Goal: Task Accomplishment & Management: Use online tool/utility

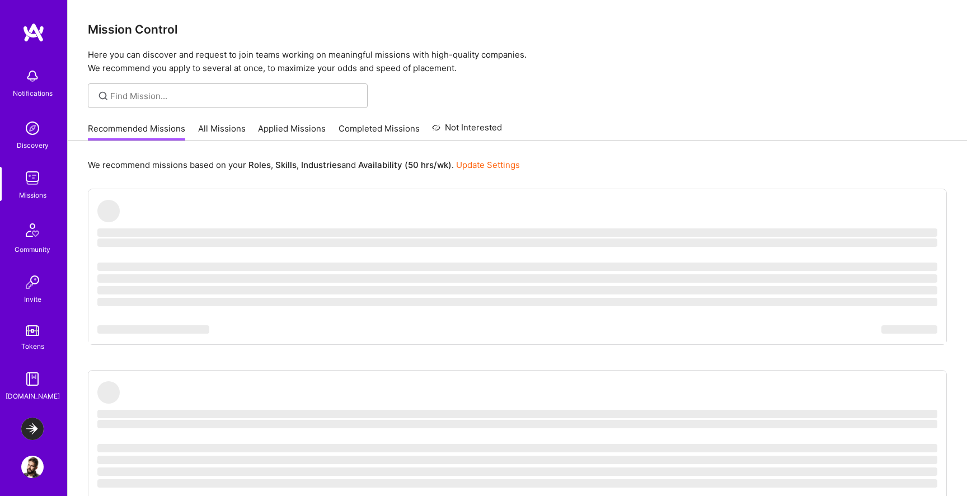
click at [30, 430] on img at bounding box center [32, 428] width 22 height 22
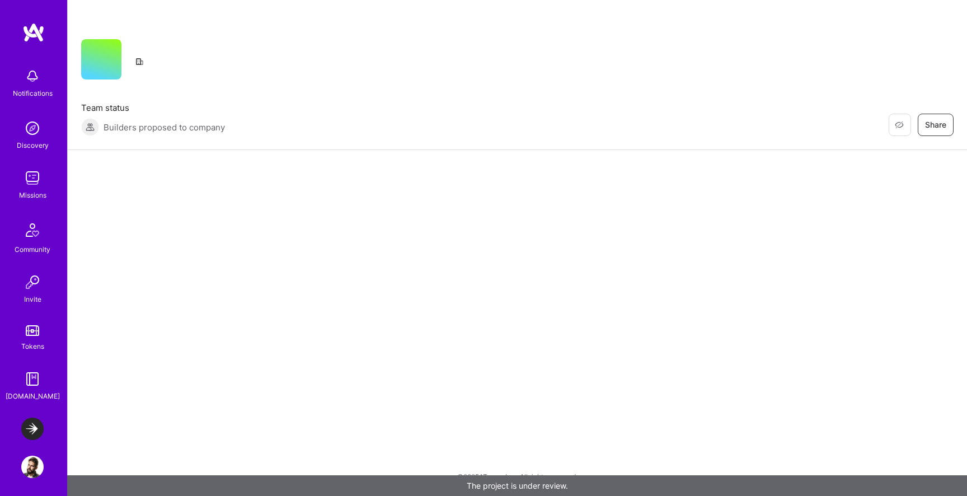
click at [32, 428] on img at bounding box center [32, 428] width 22 height 22
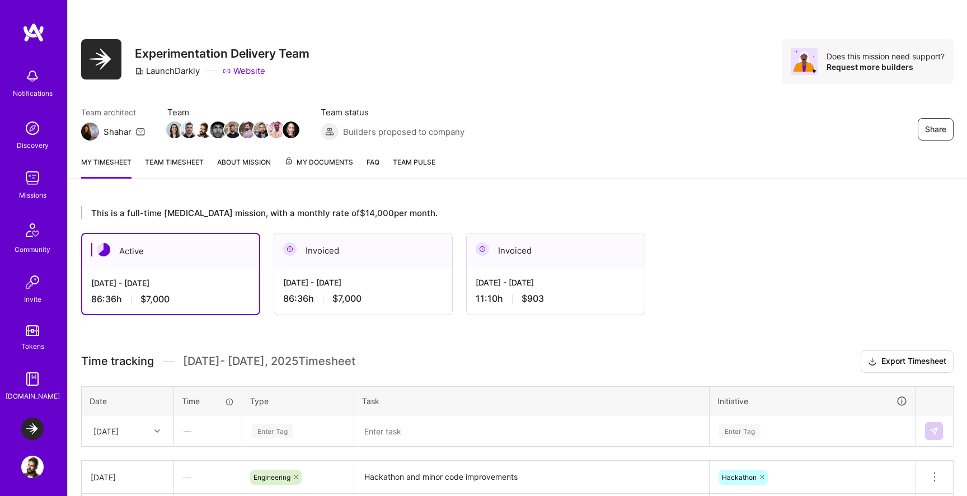
click at [510, 281] on div "[DATE] - [DATE]" at bounding box center [555, 282] width 160 height 12
click at [532, 253] on div "Invoiced" at bounding box center [555, 250] width 178 height 34
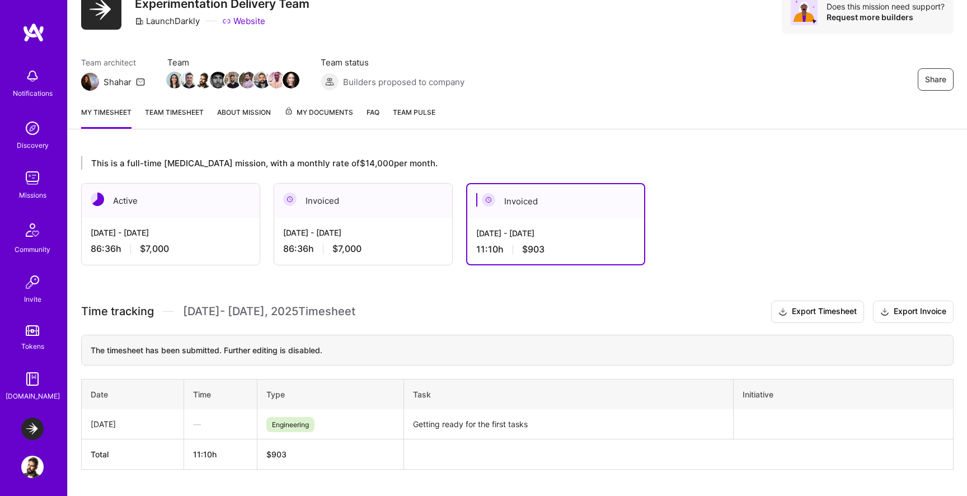
scroll to position [78, 0]
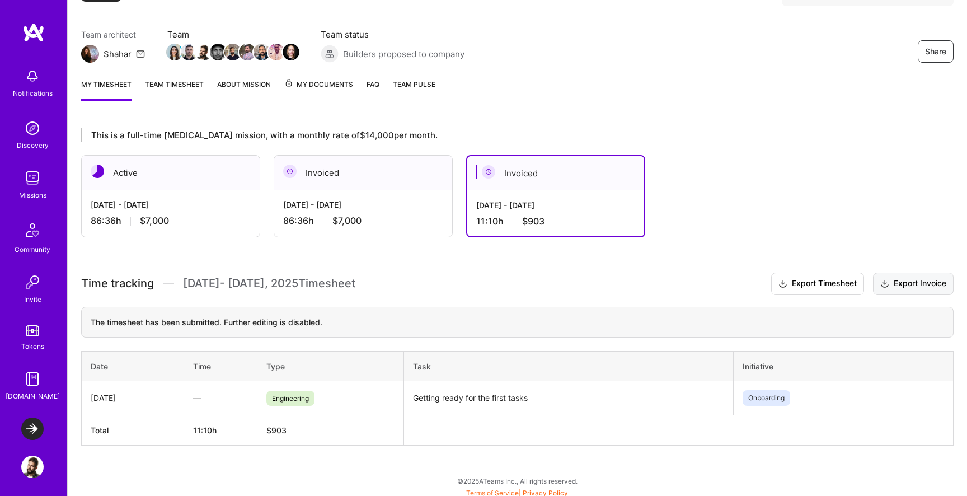
click at [894, 280] on button "Export Invoice" at bounding box center [913, 283] width 81 height 22
